Goal: Find specific page/section: Find specific page/section

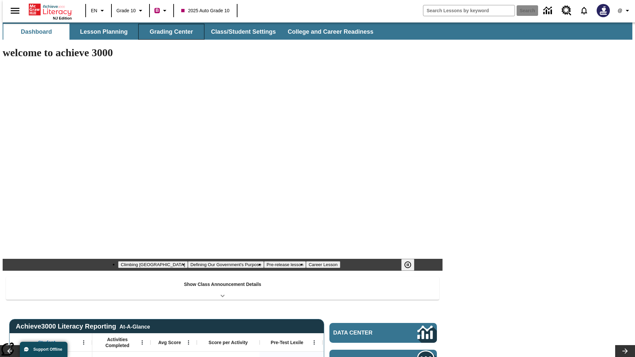
click at [169, 32] on button "Grading Center" at bounding box center [171, 32] width 66 height 16
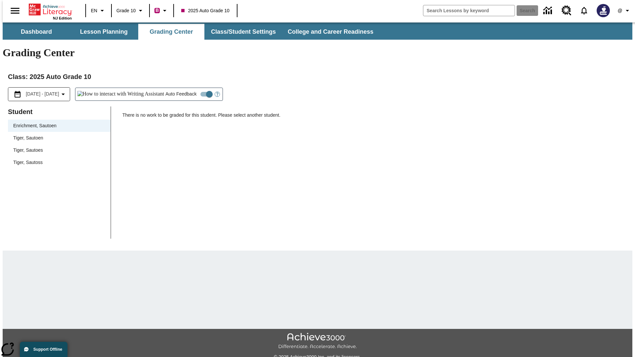
click at [57, 135] on span "Tiger, Sautoen" at bounding box center [59, 138] width 92 height 7
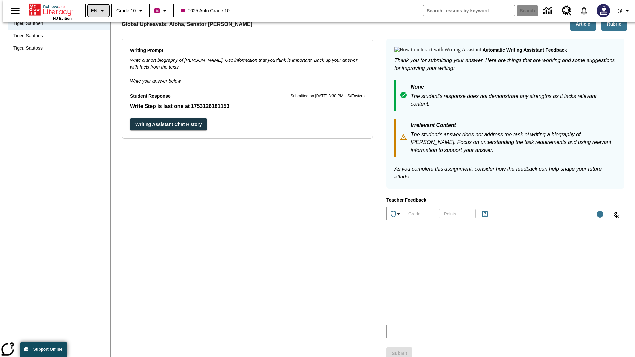
click at [98, 11] on icon "Language: EN, Select a language" at bounding box center [102, 11] width 8 height 8
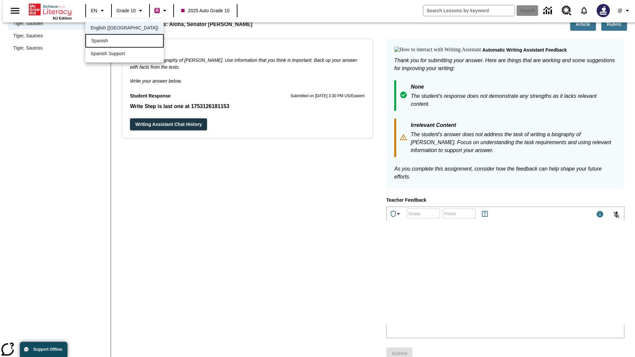
click at [110, 41] on div "Spanish" at bounding box center [124, 41] width 78 height 14
